Goal: Task Accomplishment & Management: Manage account settings

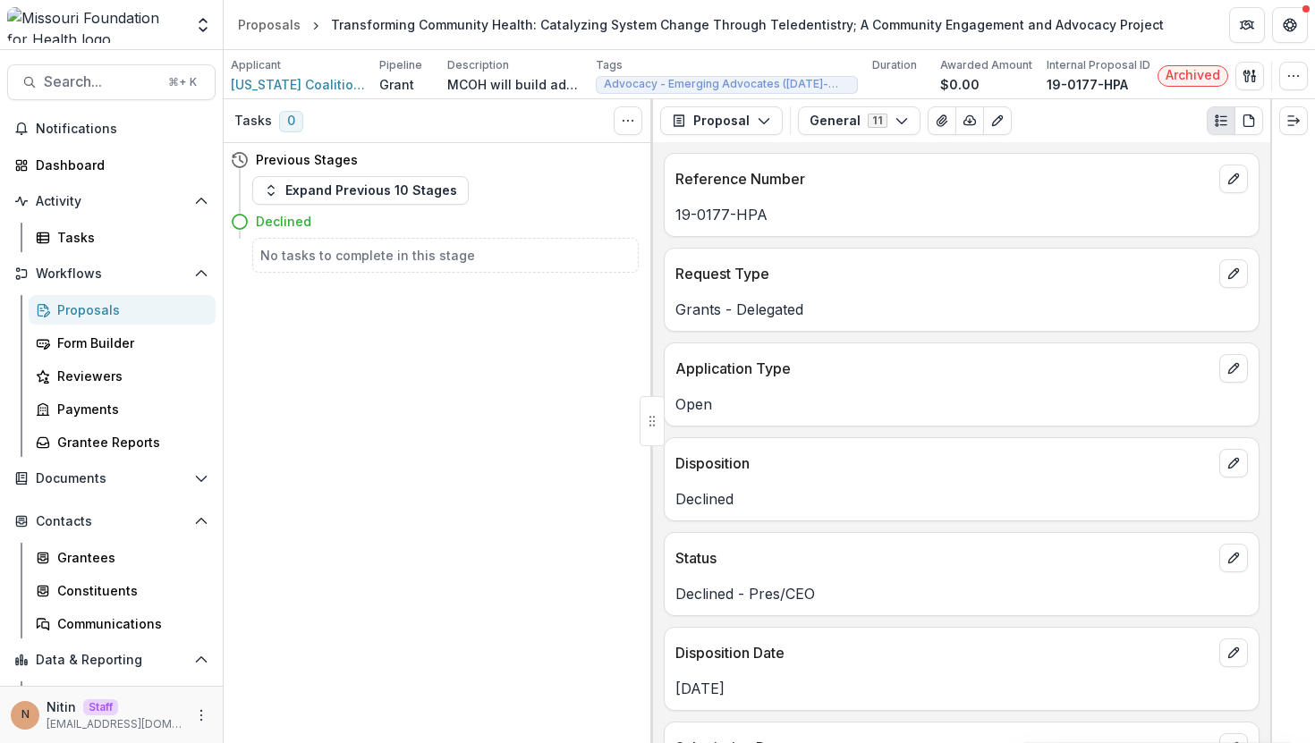
scroll to position [2452, 0]
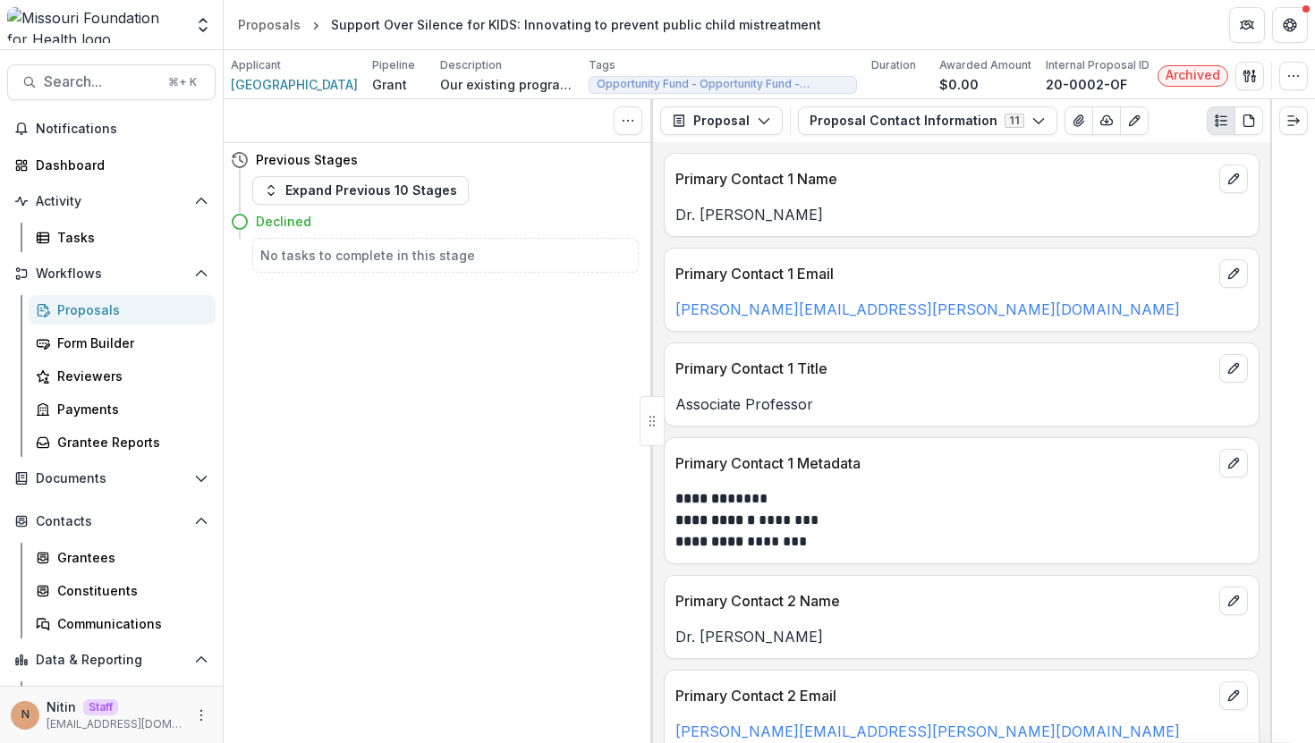
click at [811, 121] on button "Proposal Contact Information 11" at bounding box center [927, 120] width 259 height 29
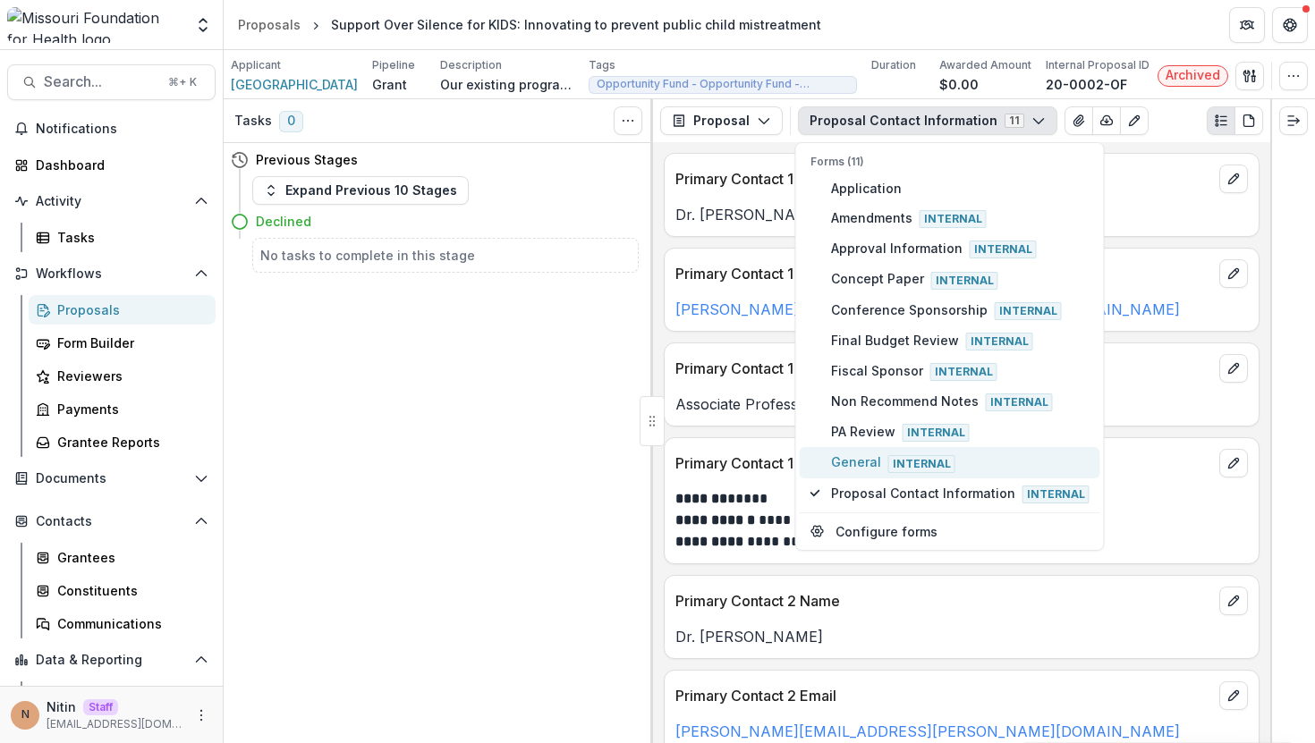
click at [836, 456] on span "General Internal" at bounding box center [960, 463] width 259 height 20
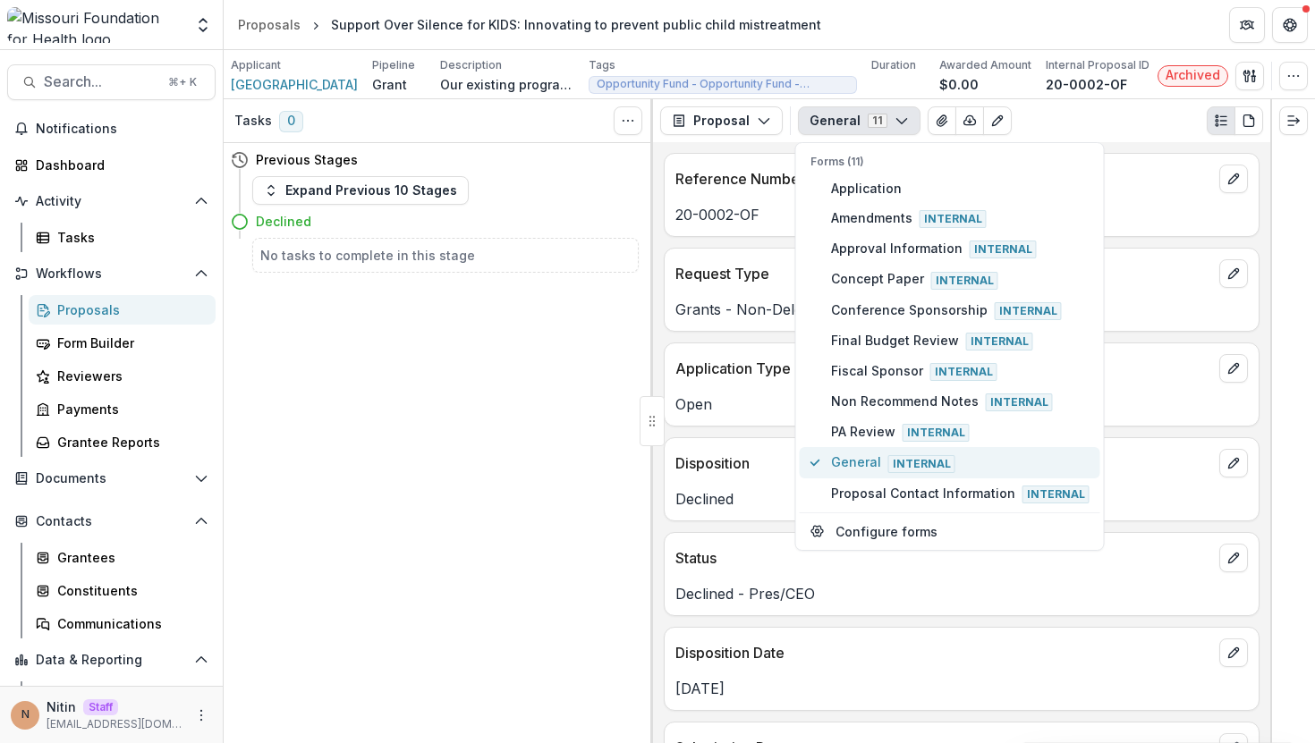
type button "9"
type button "5"
click at [746, 454] on p "Disposition" at bounding box center [943, 463] width 537 height 21
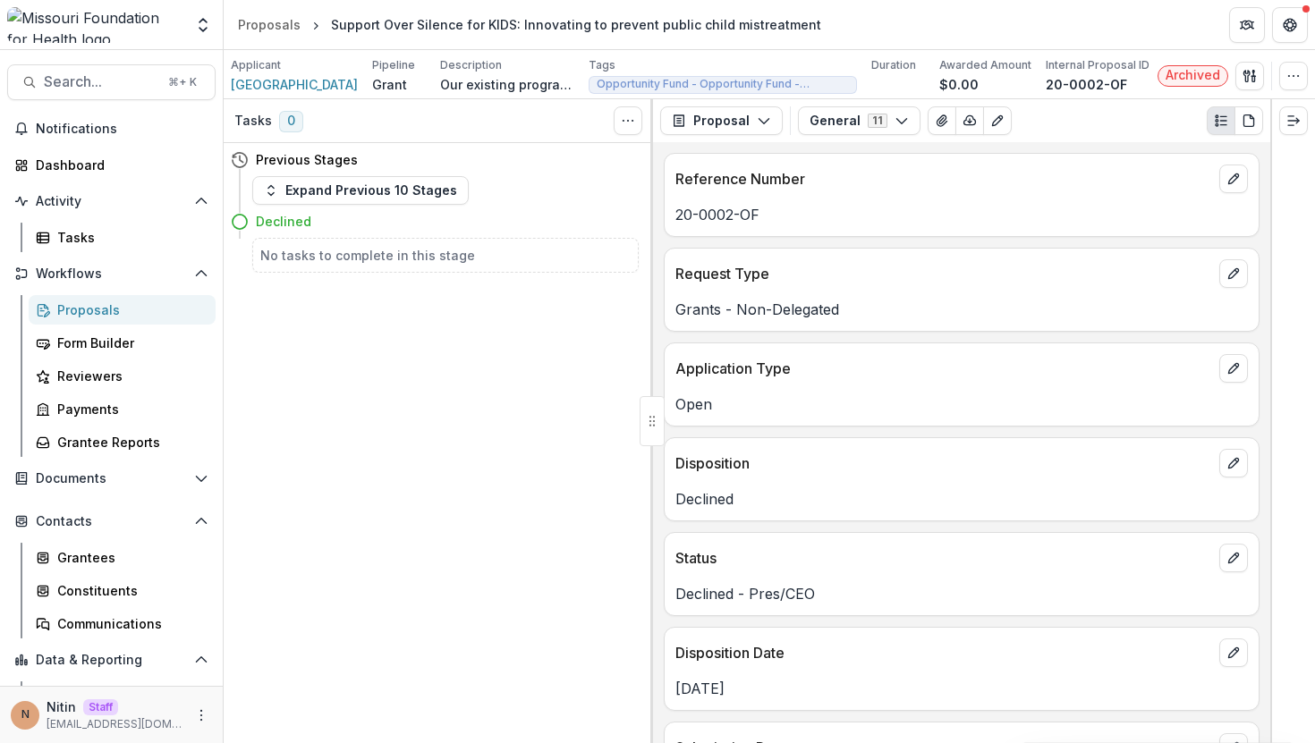
scroll to position [2474, 0]
